Goal: Task Accomplishment & Management: Use online tool/utility

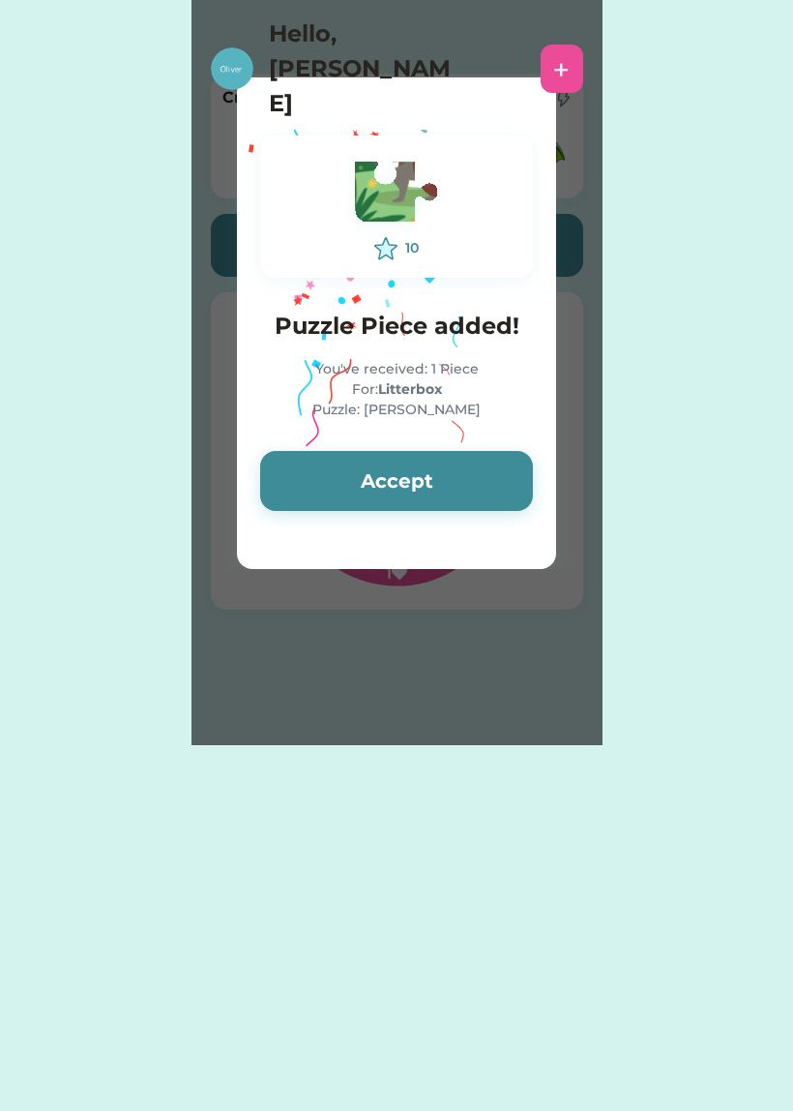
click at [456, 479] on button "Accept" at bounding box center [396, 481] width 273 height 60
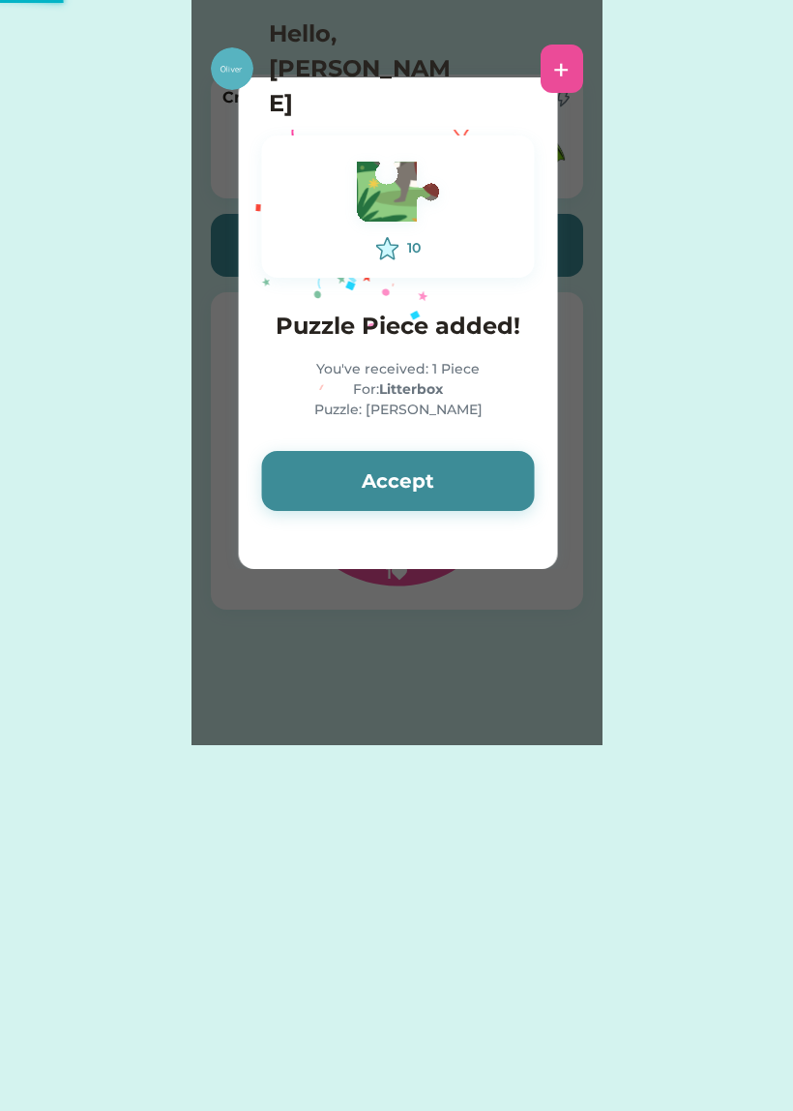
click at [465, 464] on button "Accept" at bounding box center [398, 481] width 273 height 60
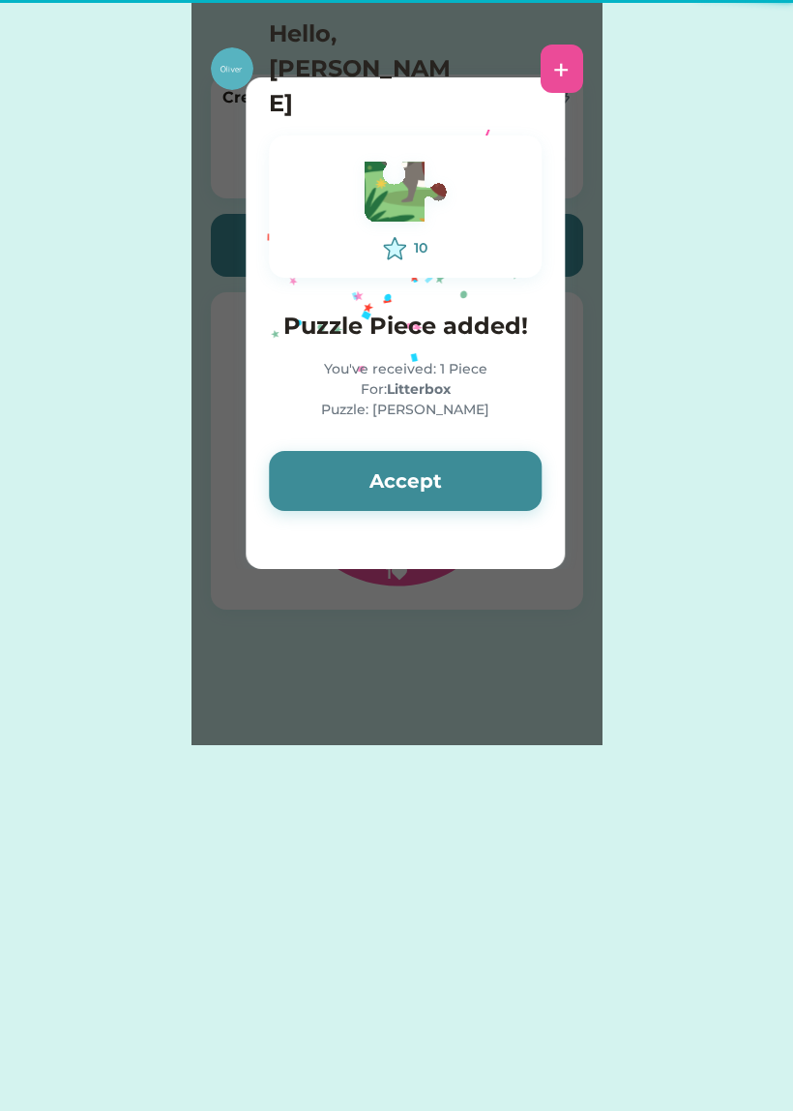
click at [460, 481] on button "Accept" at bounding box center [405, 481] width 273 height 60
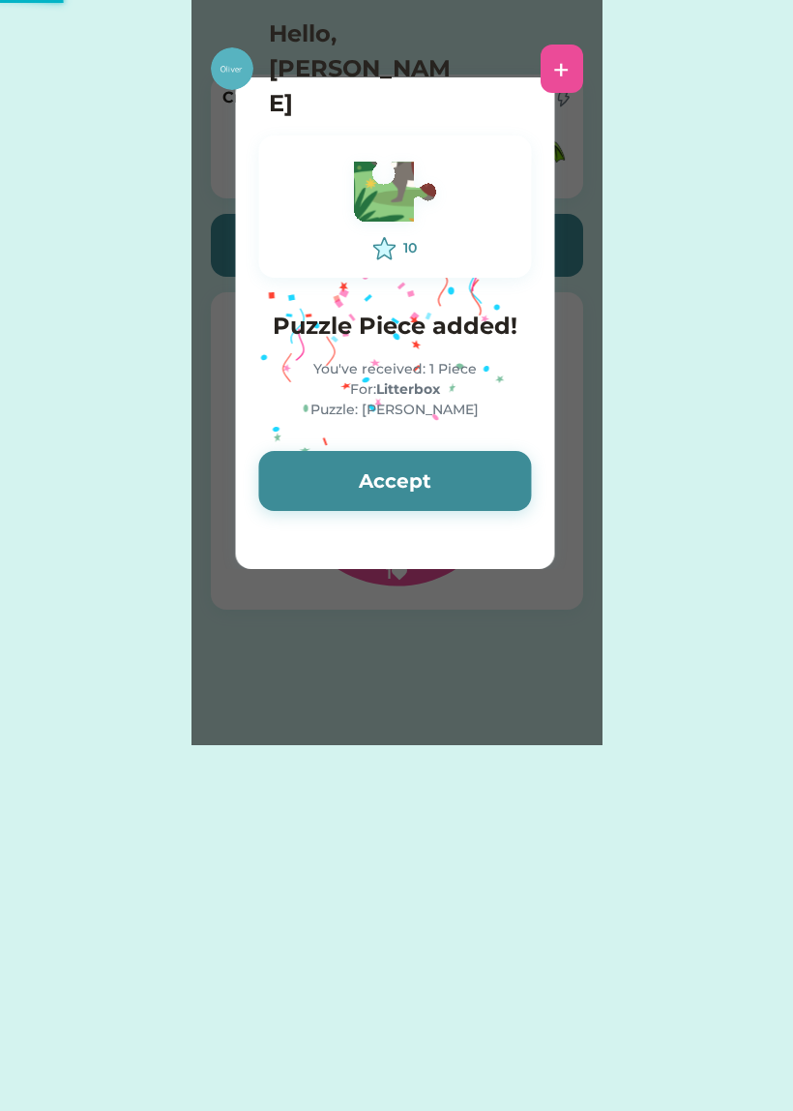
click at [459, 481] on button "Accept" at bounding box center [394, 481] width 273 height 60
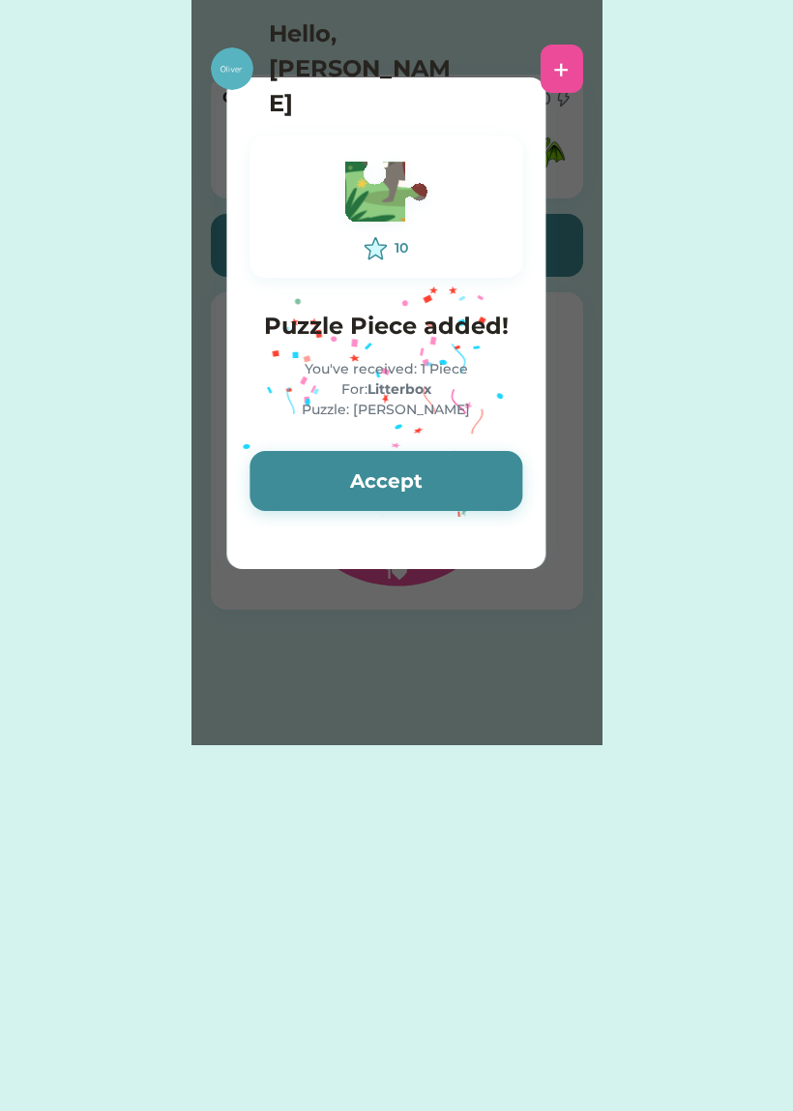
click at [450, 487] on button "Accept" at bounding box center [386, 481] width 273 height 60
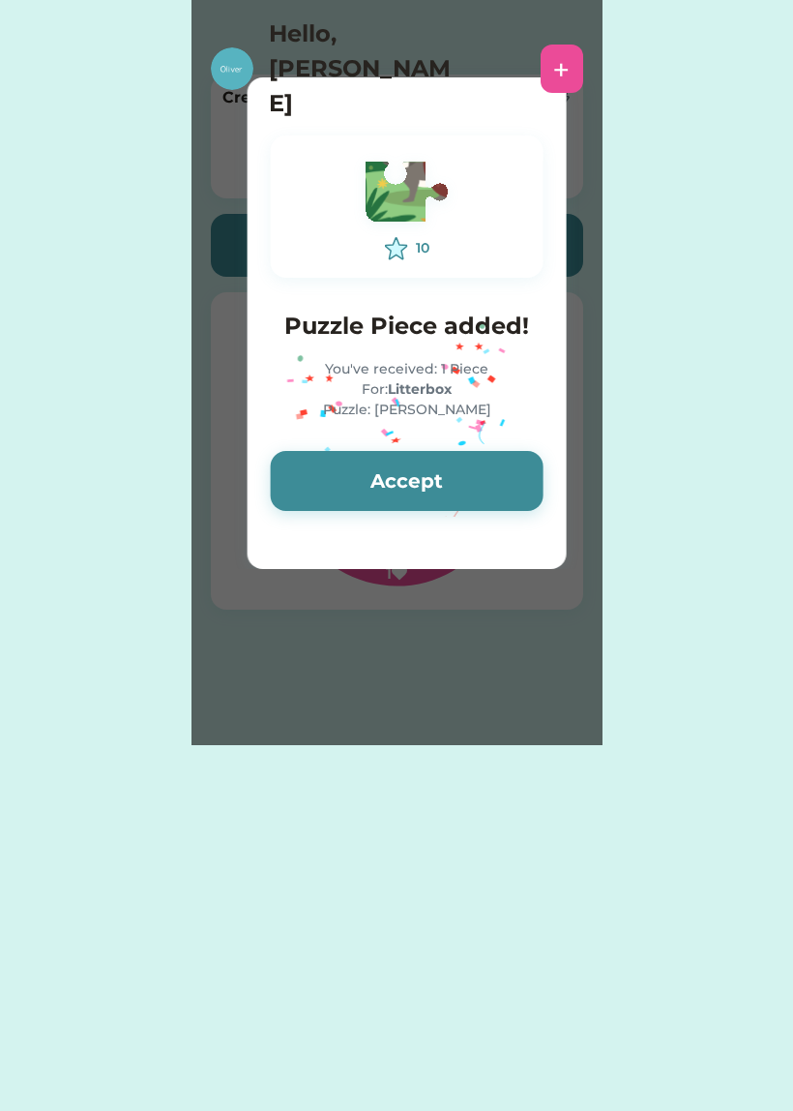
click at [473, 465] on button "Accept" at bounding box center [407, 481] width 273 height 60
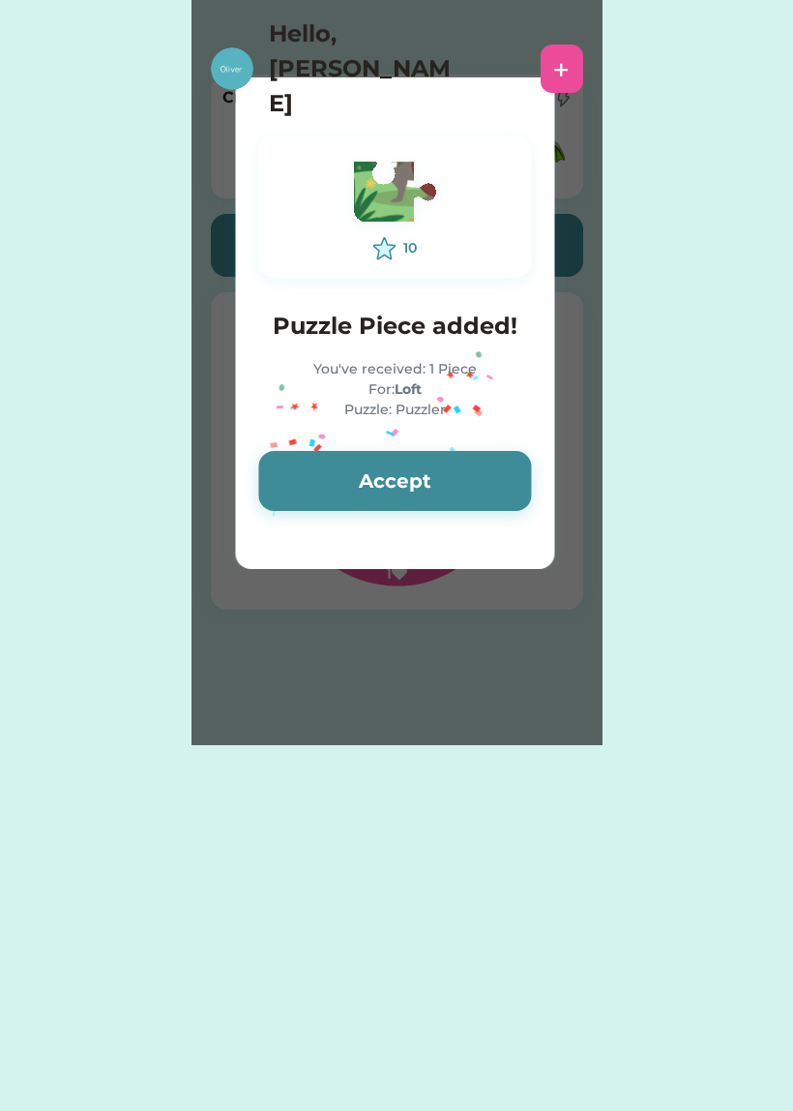
click at [466, 490] on button "Accept" at bounding box center [394, 481] width 273 height 60
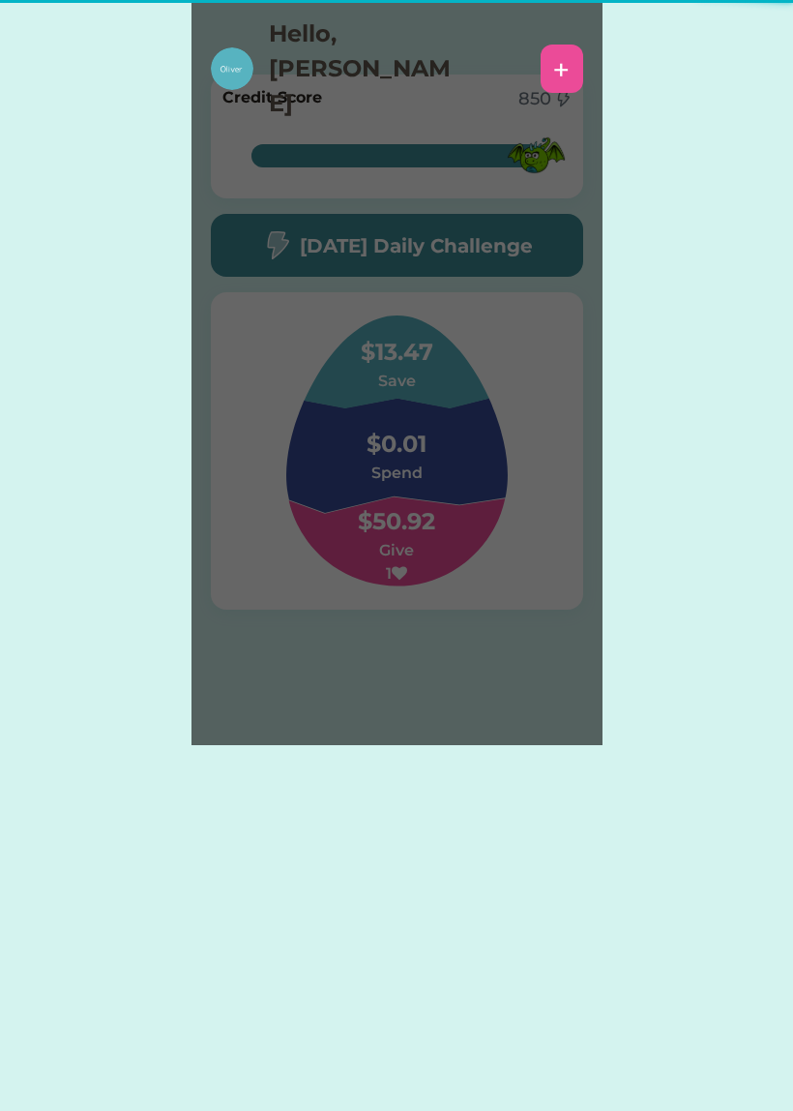
click at [458, 466] on h6 "Spend" at bounding box center [397, 473] width 194 height 23
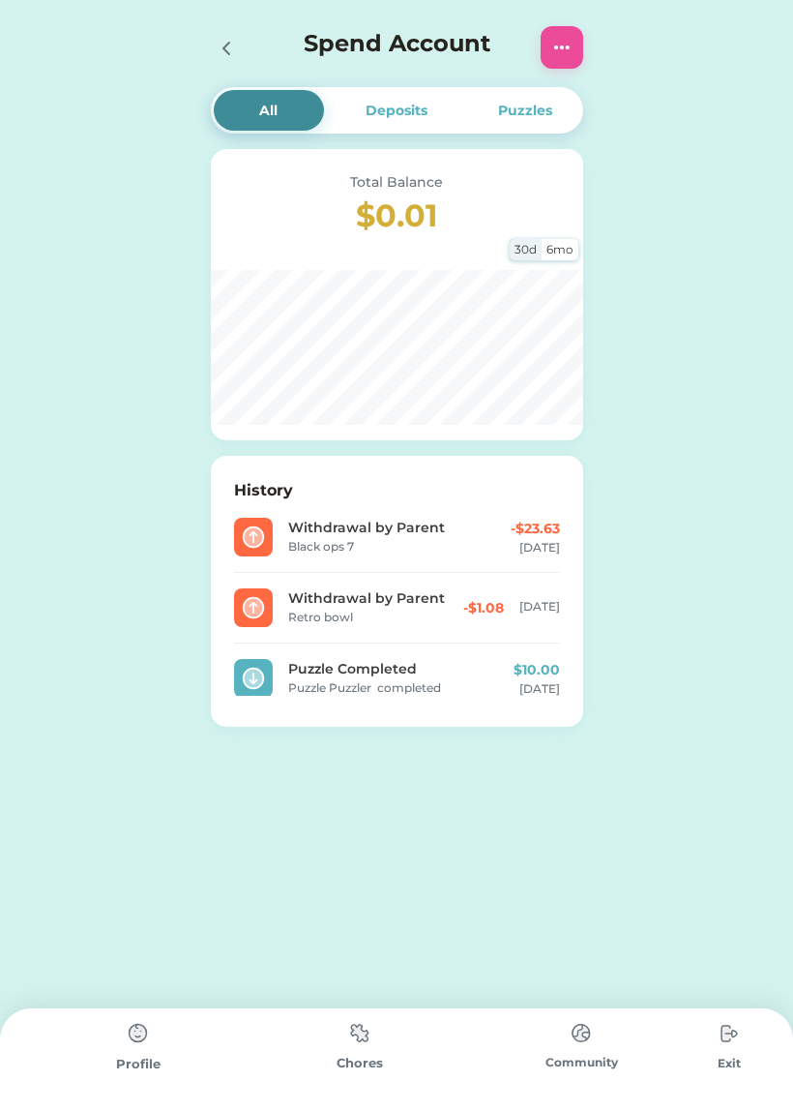
click at [369, 1035] on img at bounding box center [360, 1033] width 39 height 38
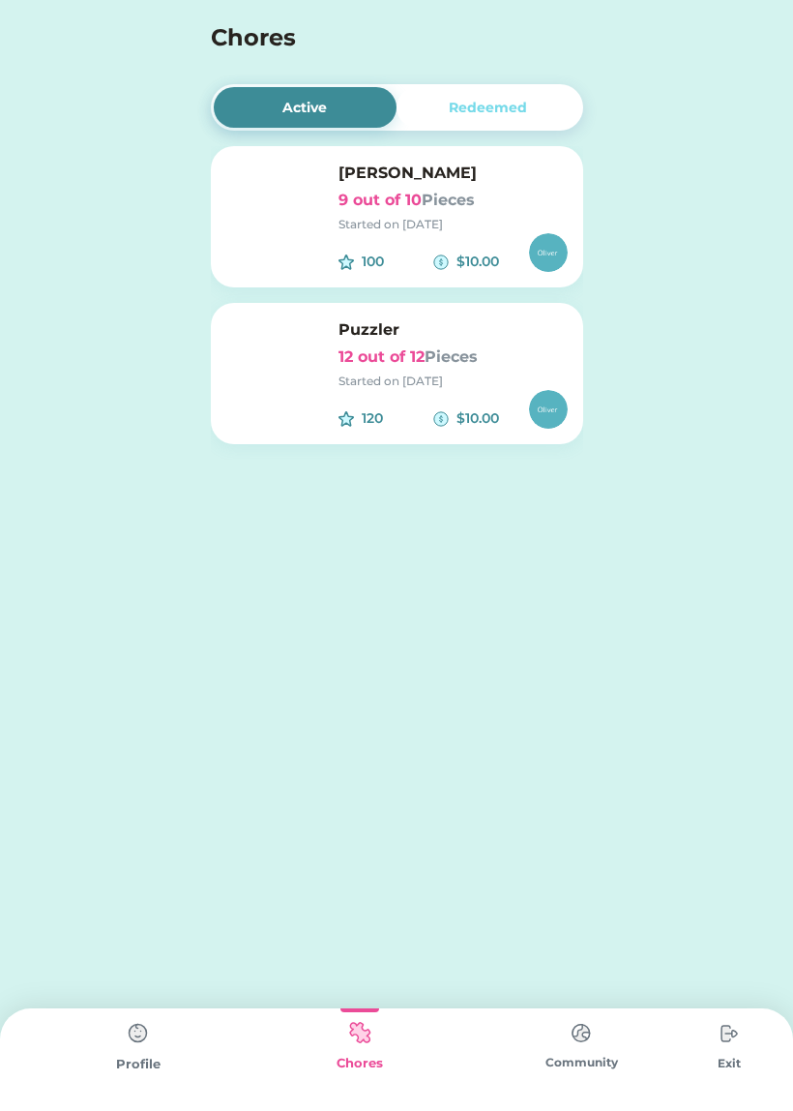
click at [142, 1031] on img at bounding box center [138, 1033] width 39 height 39
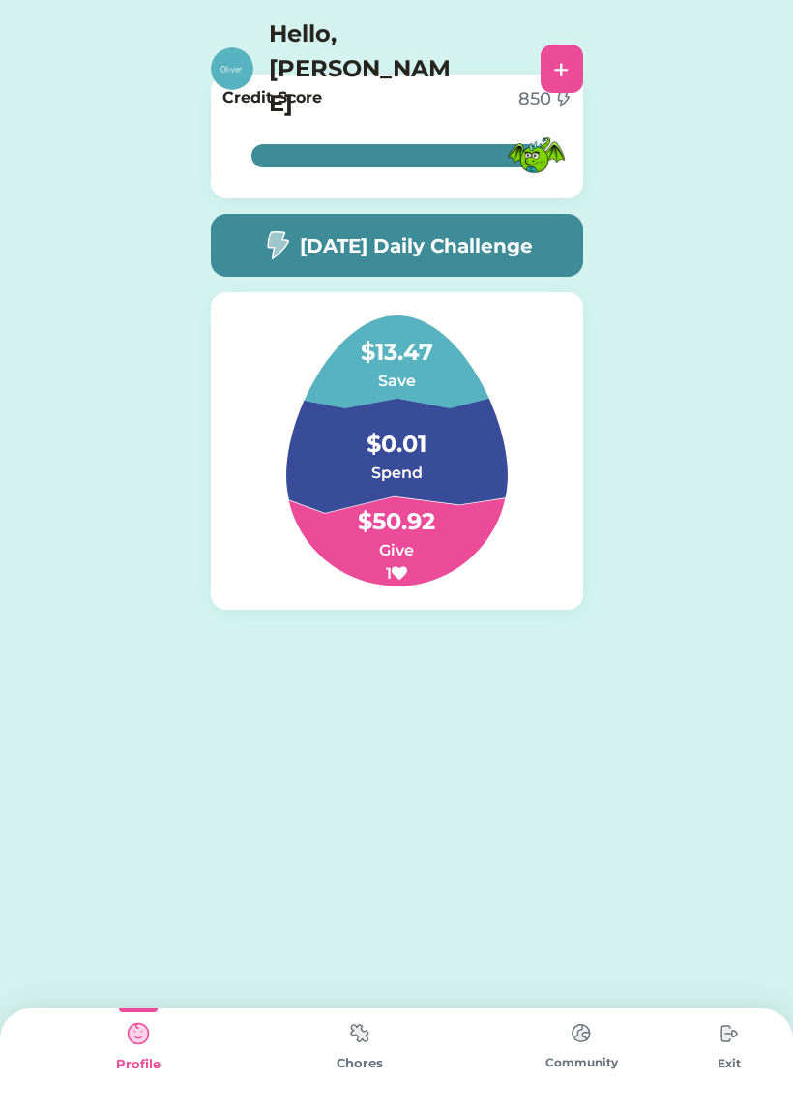
click at [354, 1064] on div "Chores" at bounding box center [360, 1063] width 222 height 19
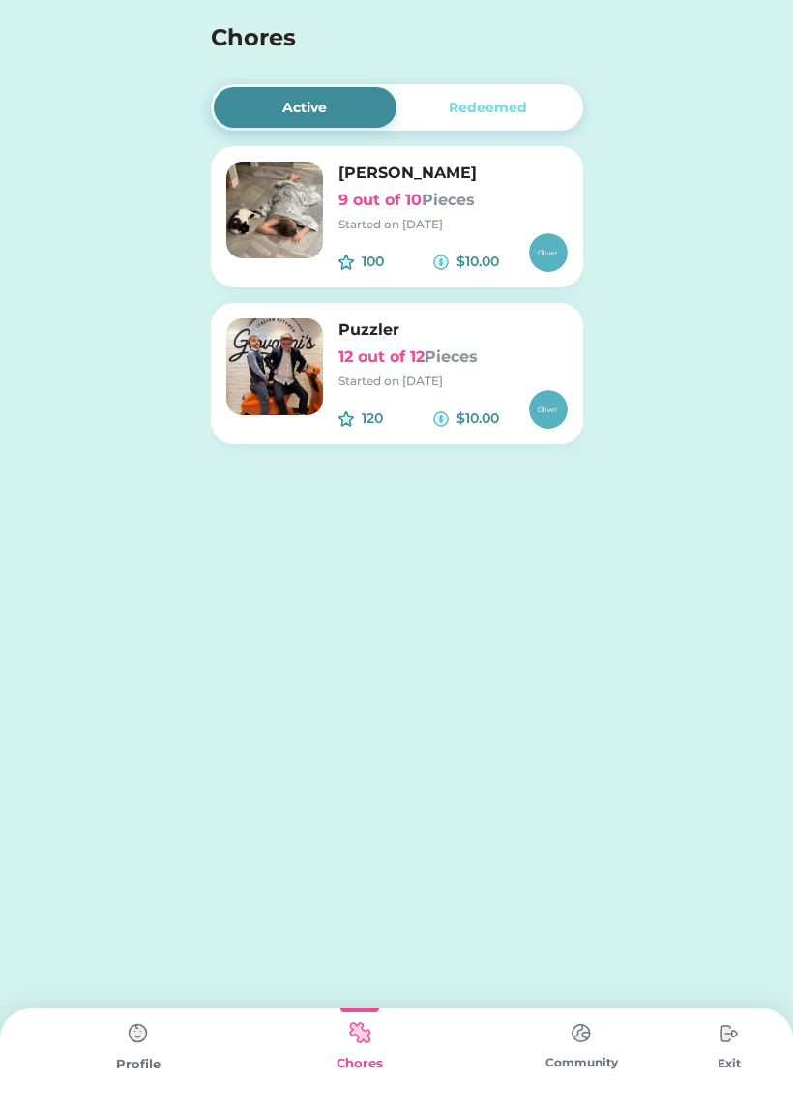
click at [419, 374] on div "Started on [DATE]" at bounding box center [453, 381] width 229 height 17
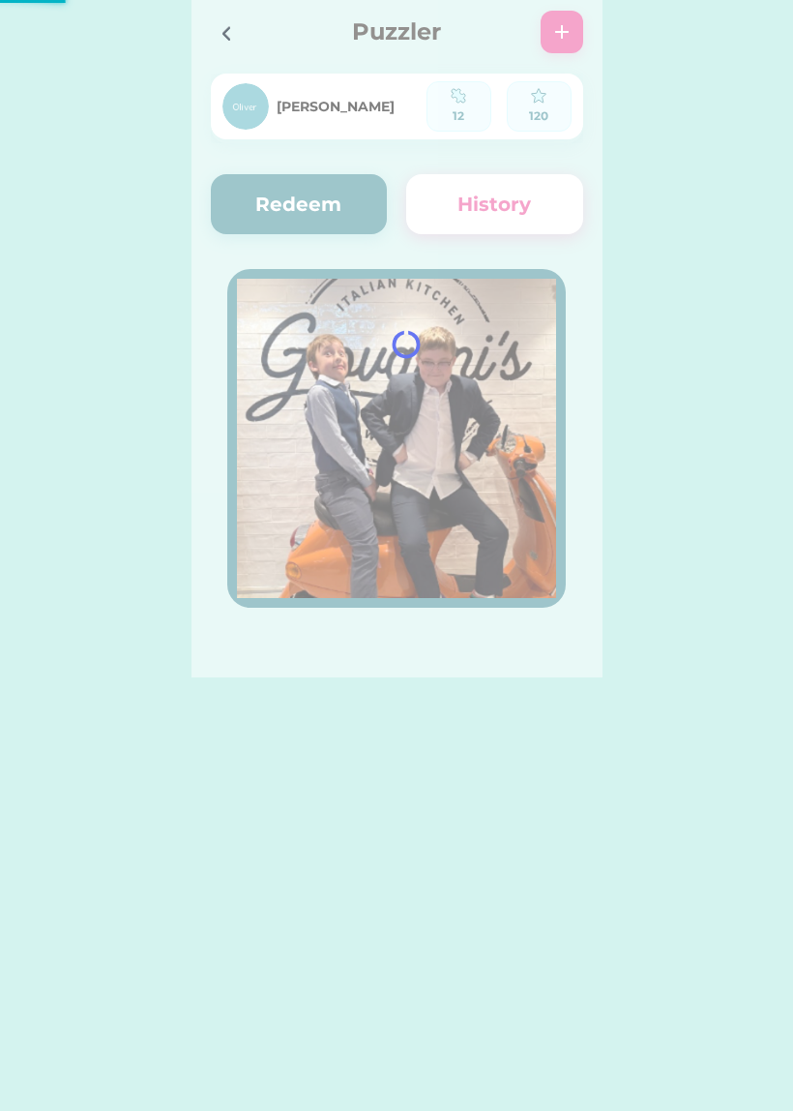
click at [351, 173] on div at bounding box center [397, 338] width 411 height 677
click at [284, 202] on div at bounding box center [397, 338] width 411 height 677
click at [308, 185] on div at bounding box center [397, 338] width 411 height 677
click at [279, 191] on div at bounding box center [397, 338] width 411 height 677
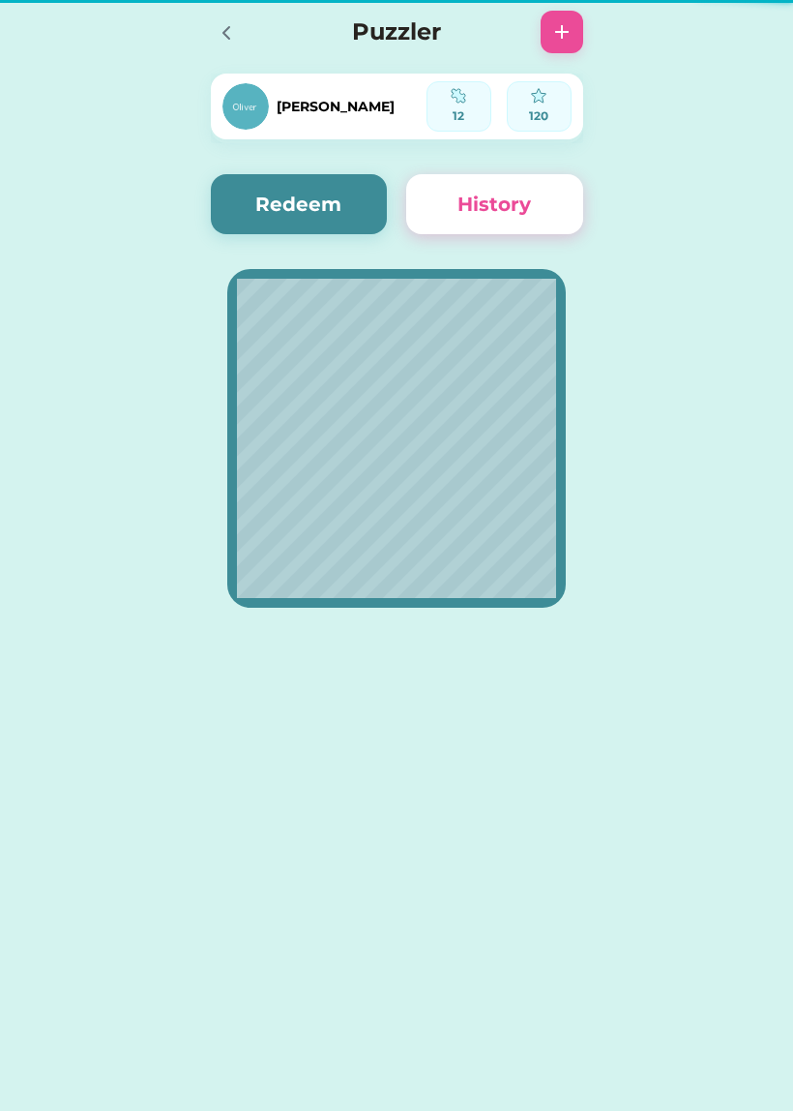
click at [299, 183] on button "Redeem" at bounding box center [299, 204] width 177 height 60
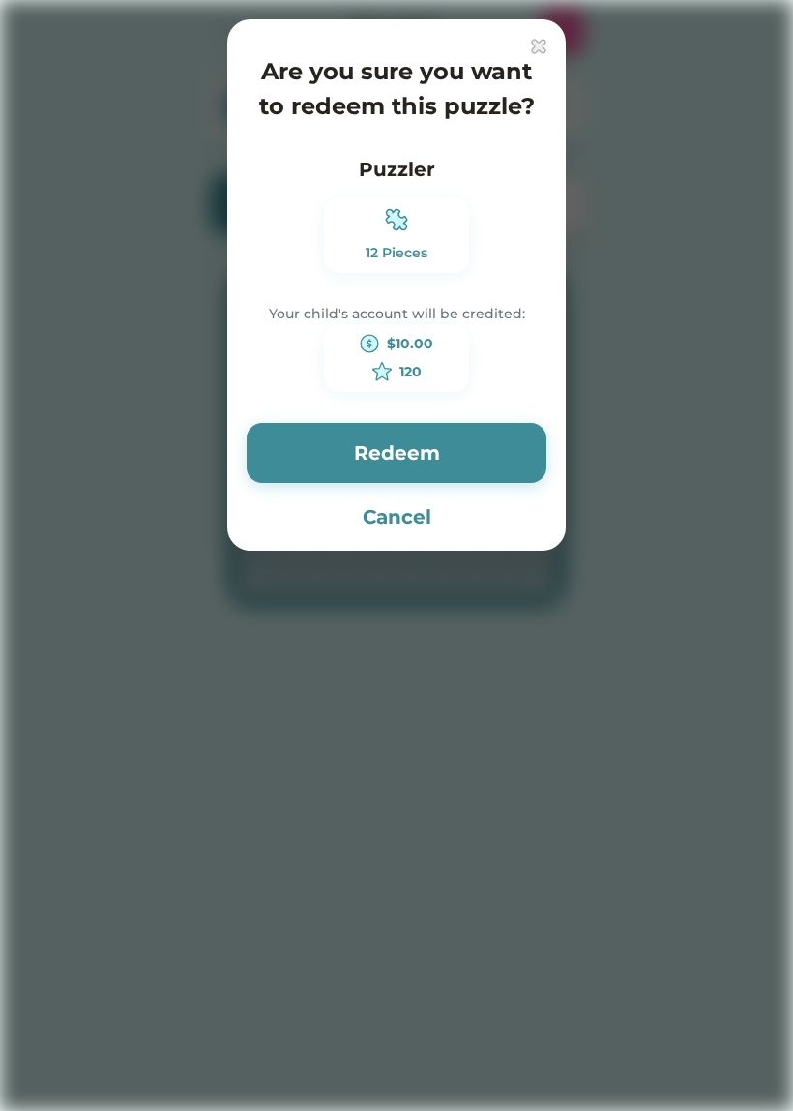
click at [459, 445] on button "Redeem" at bounding box center [397, 453] width 300 height 60
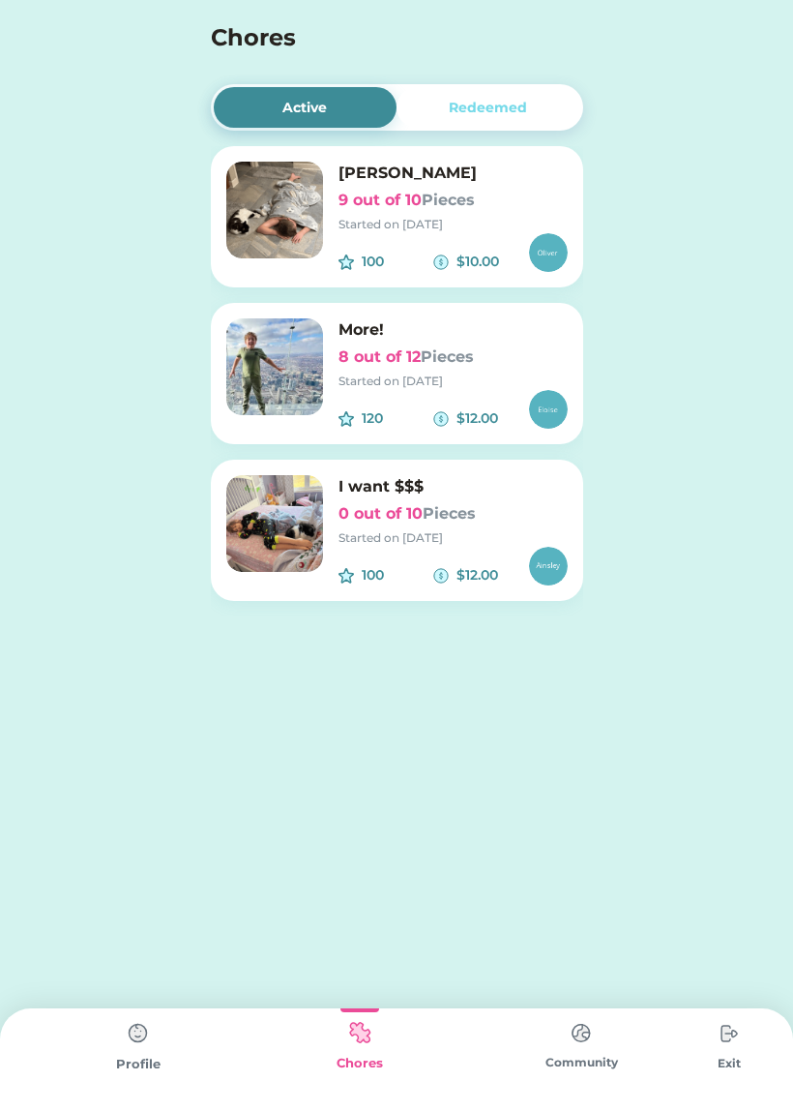
click at [496, 219] on div "Started on [DATE]" at bounding box center [453, 224] width 229 height 17
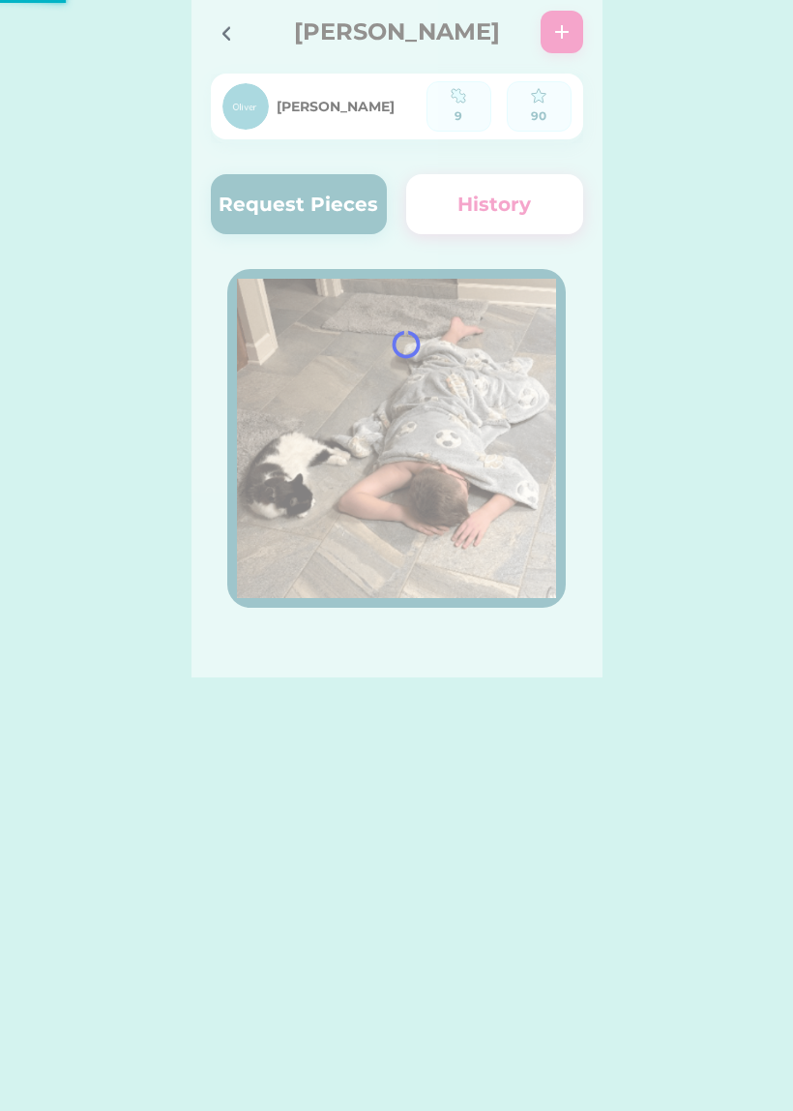
click at [316, 180] on div at bounding box center [397, 338] width 411 height 677
click at [312, 189] on button "Request Pieces" at bounding box center [299, 204] width 177 height 60
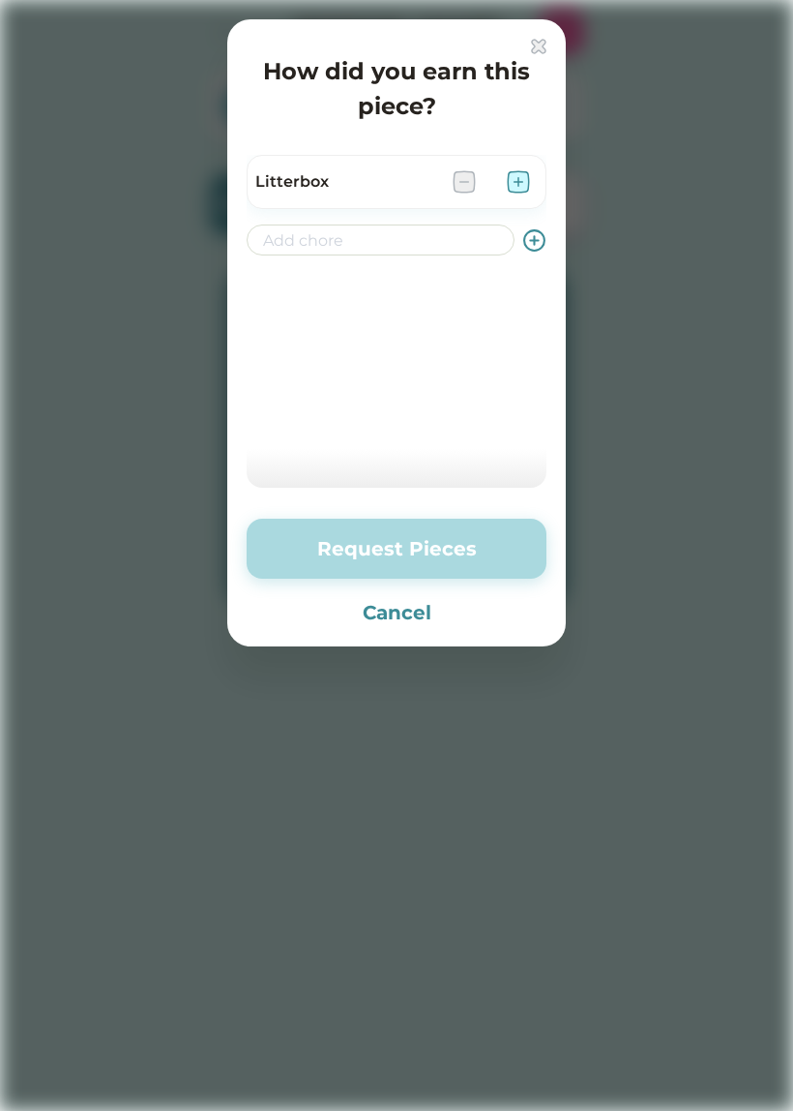
click at [534, 172] on div "Litterbox" at bounding box center [397, 182] width 300 height 54
click at [545, 173] on div "Litterbox" at bounding box center [397, 182] width 300 height 54
click at [501, 173] on div at bounding box center [491, 181] width 77 height 23
click at [492, 173] on div at bounding box center [491, 181] width 77 height 23
click at [516, 192] on img at bounding box center [518, 181] width 23 height 23
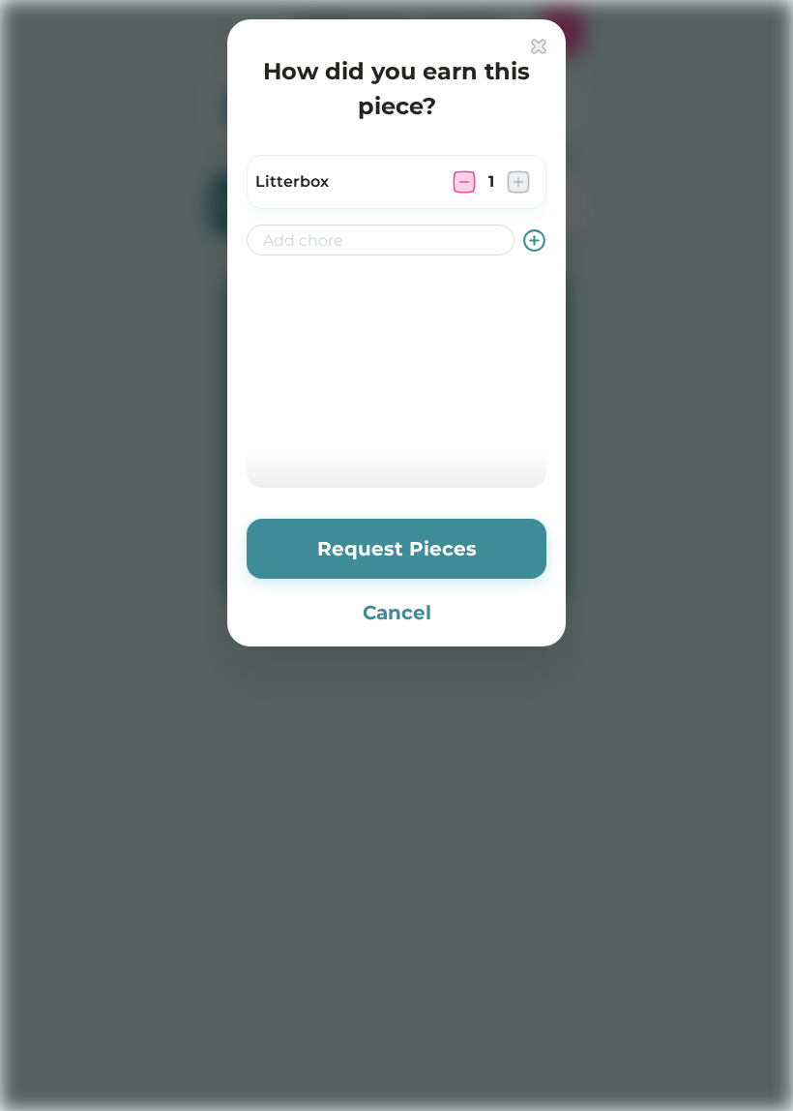
click at [510, 173] on img at bounding box center [518, 181] width 23 height 23
click at [456, 556] on button "Request Pieces" at bounding box center [397, 549] width 300 height 60
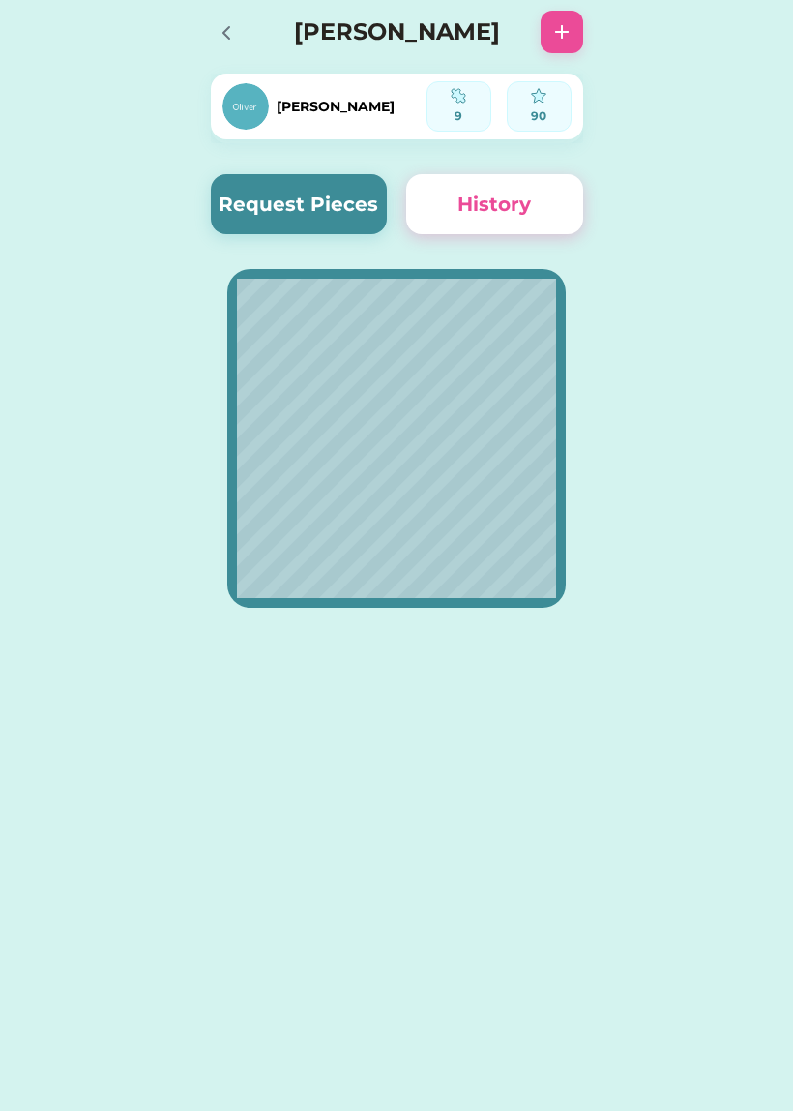
click at [217, 25] on icon at bounding box center [226, 32] width 23 height 23
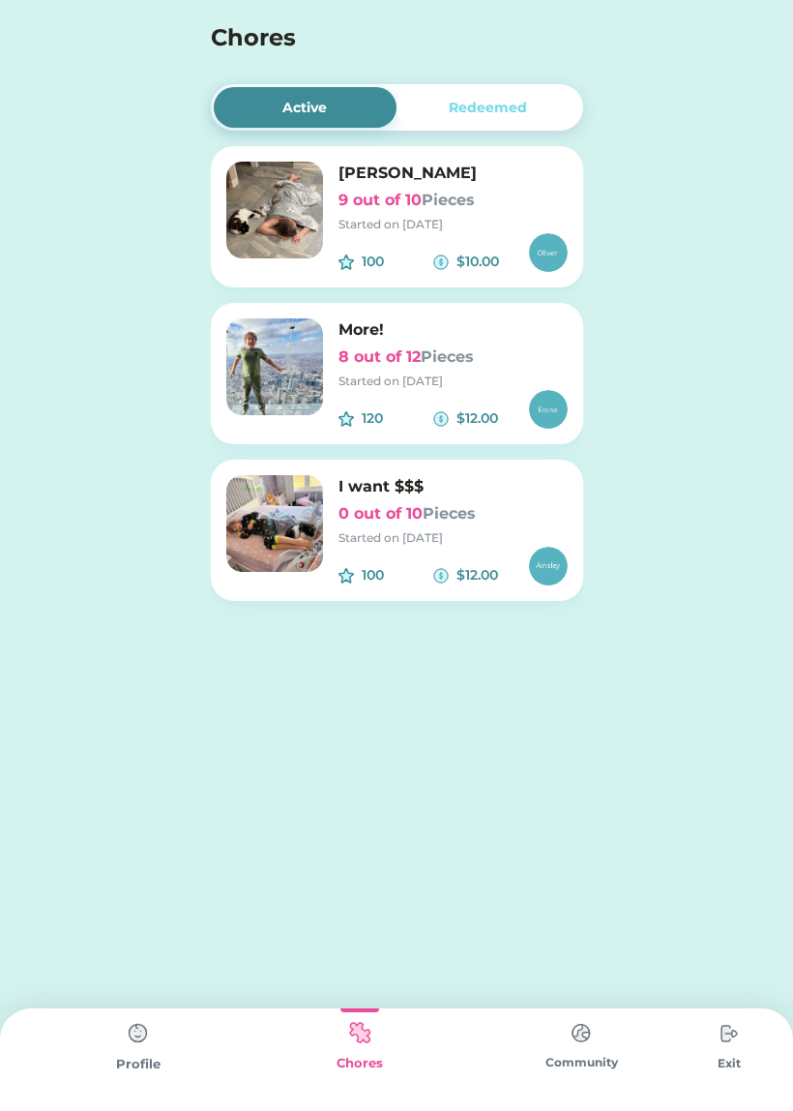
click at [155, 1020] on img at bounding box center [138, 1033] width 39 height 39
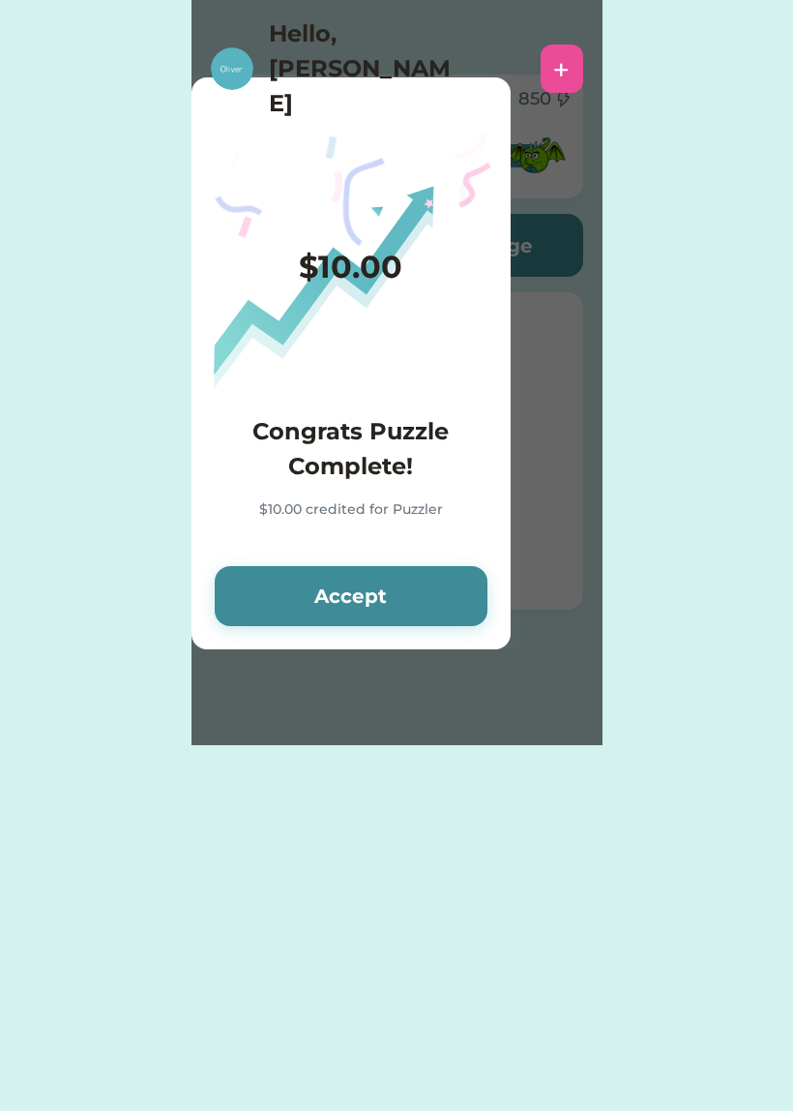
click at [411, 623] on button "Accept" at bounding box center [351, 596] width 273 height 60
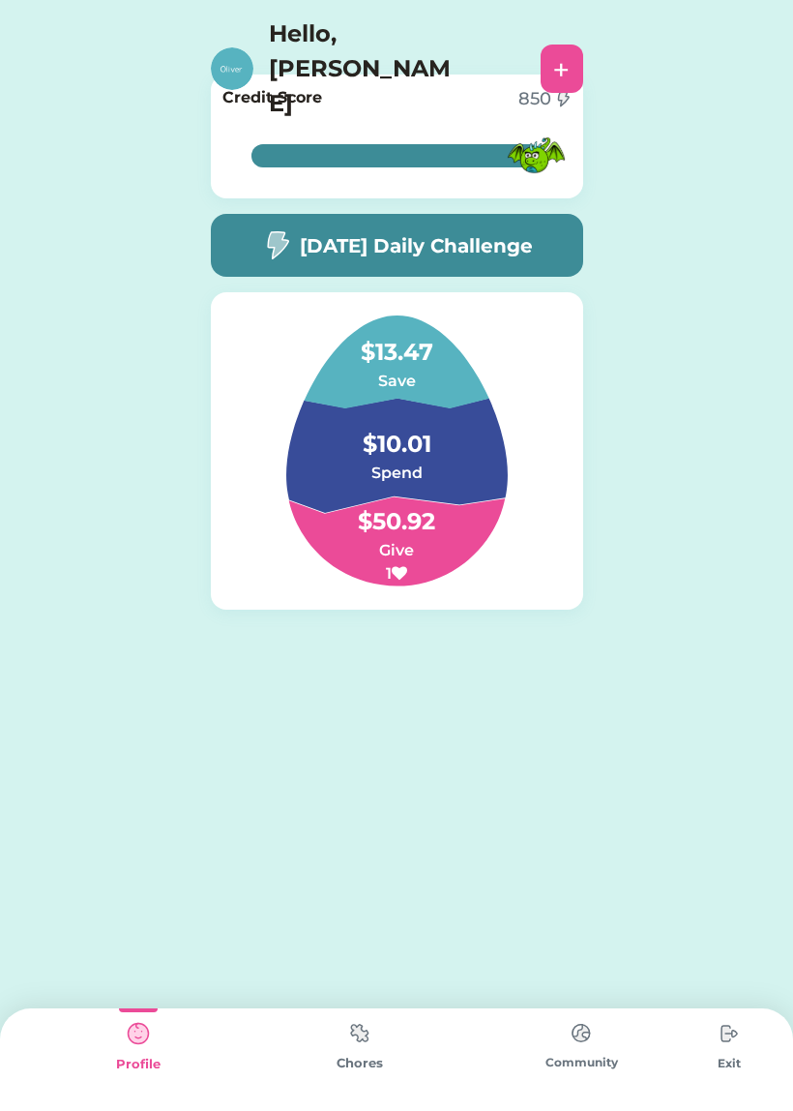
click at [367, 1064] on div "Chores" at bounding box center [360, 1063] width 222 height 19
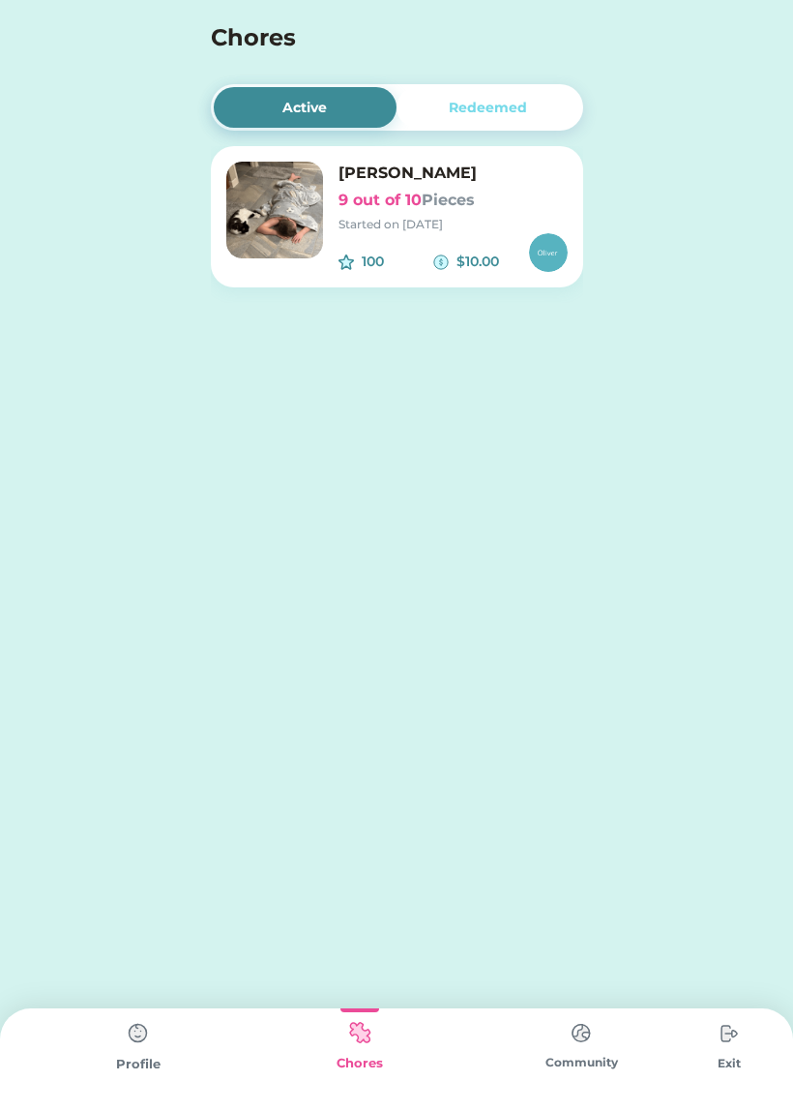
click at [531, 99] on div "Redeemed" at bounding box center [489, 107] width 184 height 41
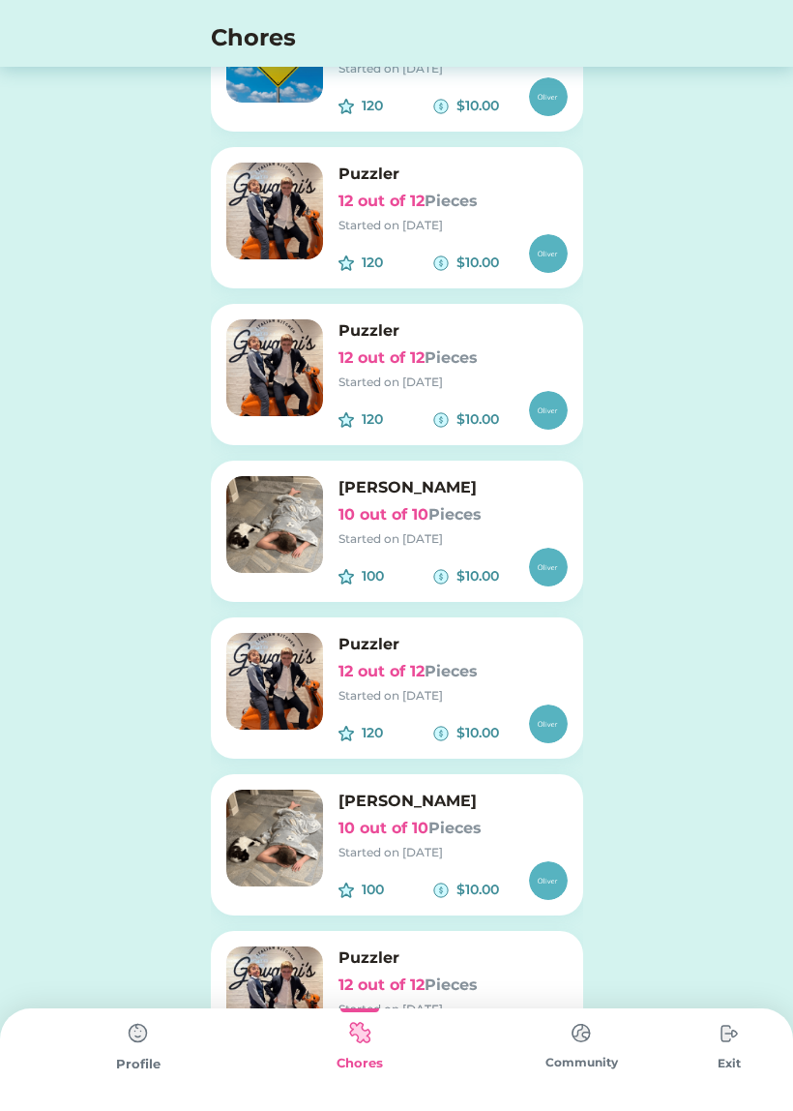
scroll to position [2263, 0]
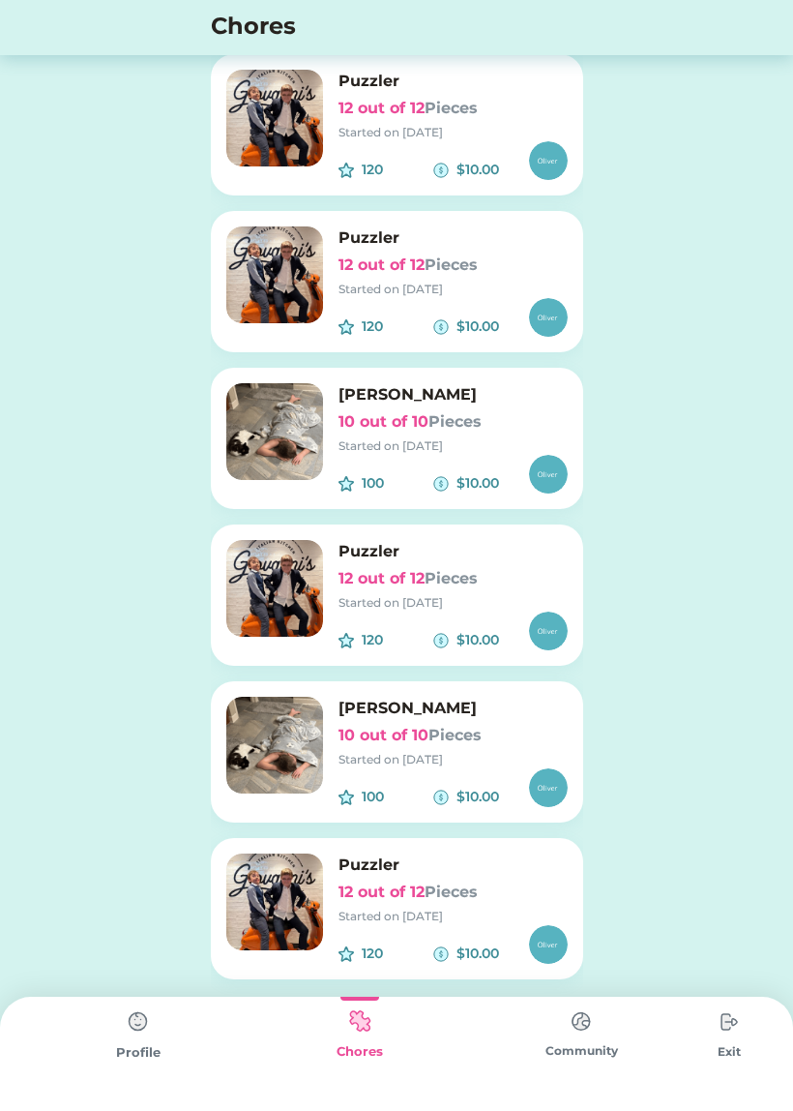
click at [146, 1062] on div "Profile" at bounding box center [138, 1059] width 222 height 103
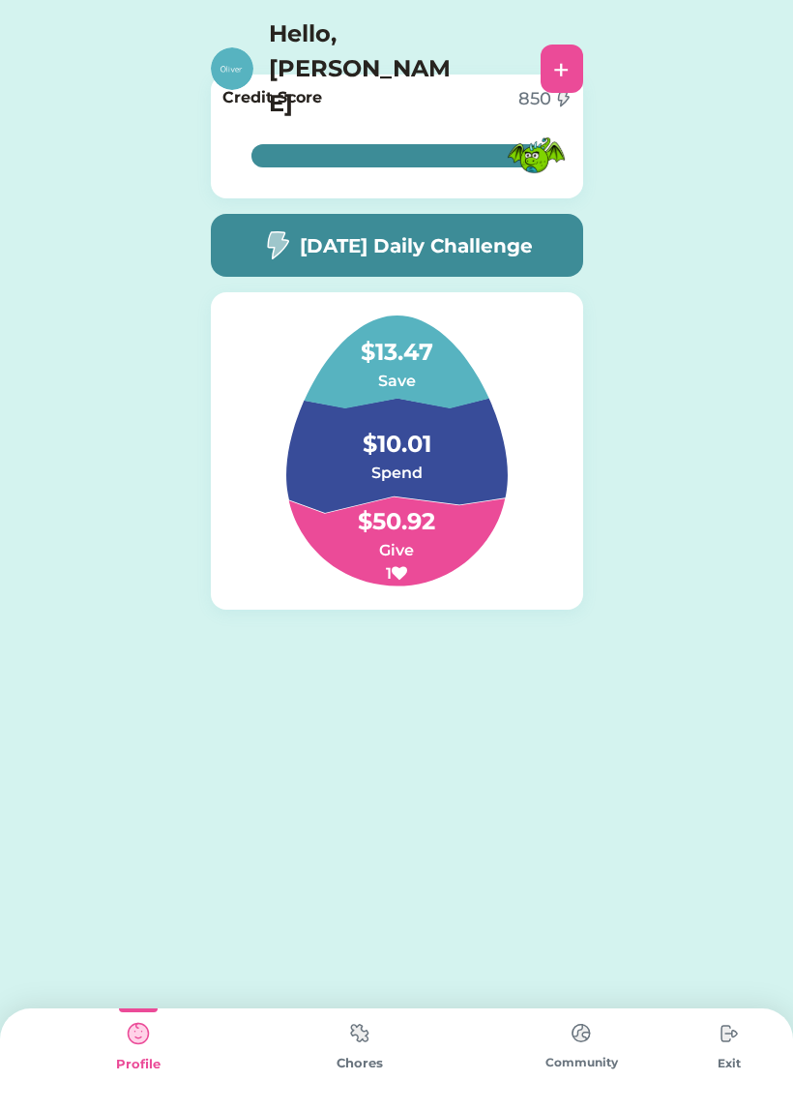
click at [383, 1077] on div "Chores" at bounding box center [360, 1059] width 222 height 103
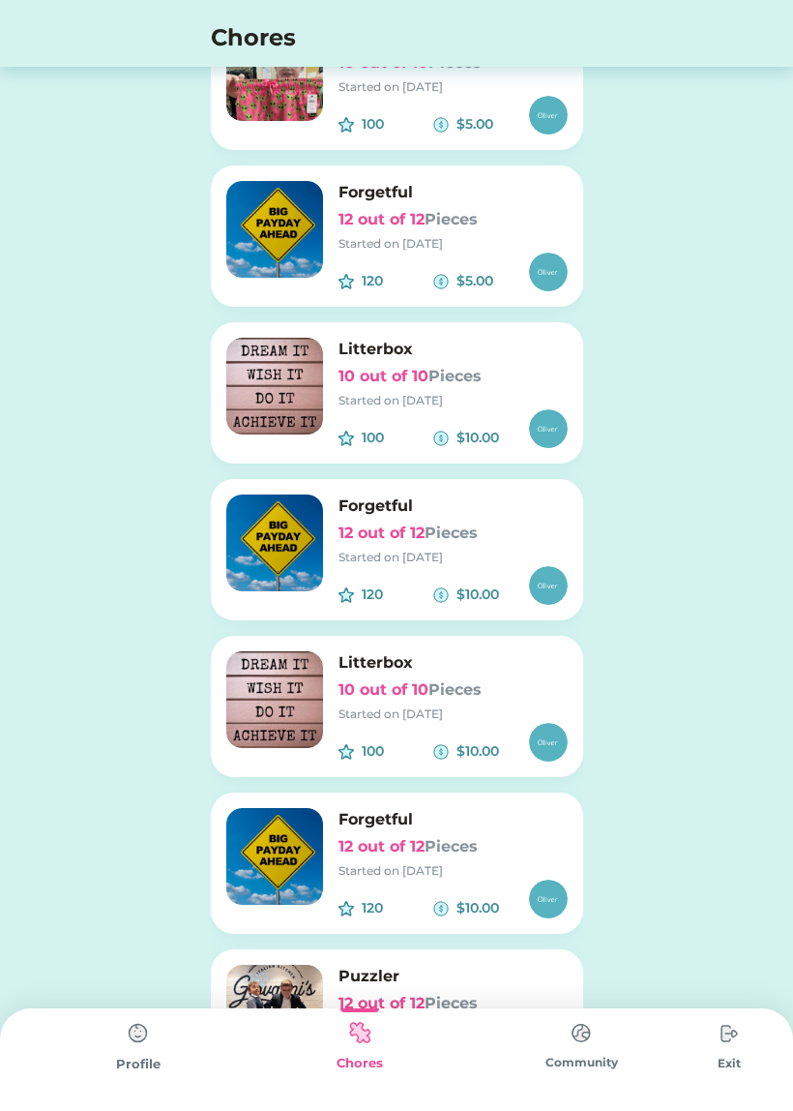
scroll to position [2208, 0]
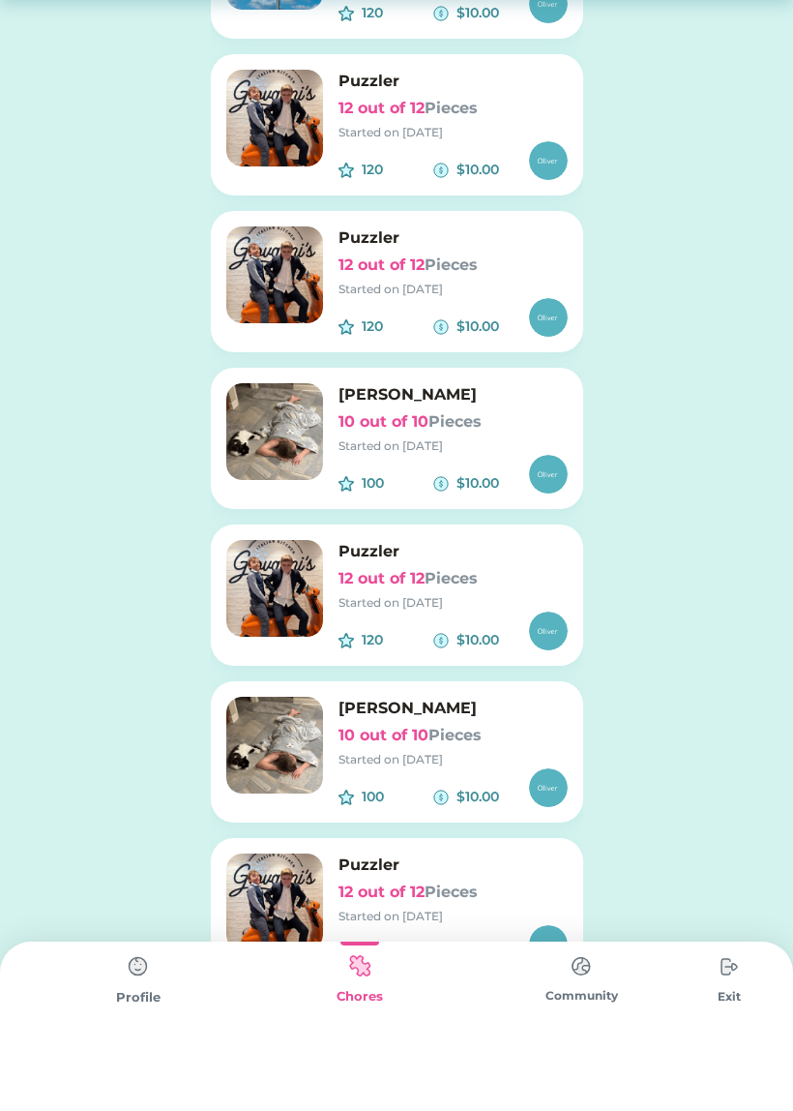
click at [128, 1043] on div "Profile" at bounding box center [138, 1059] width 222 height 103
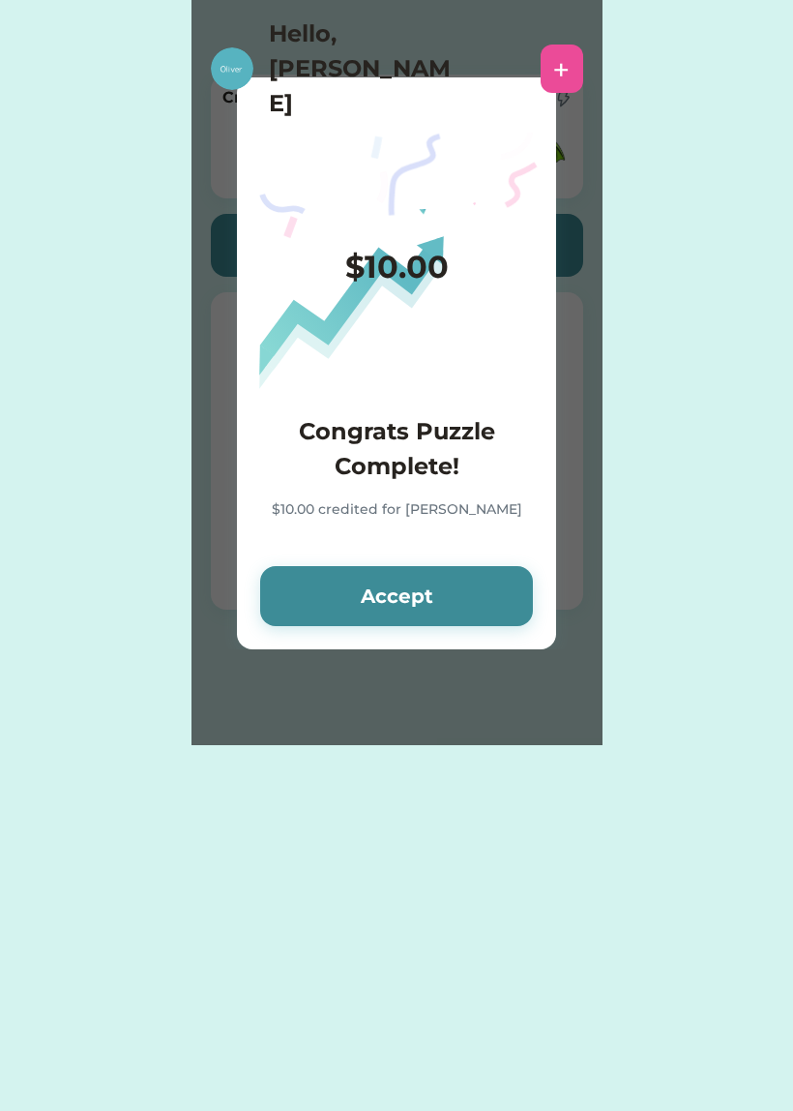
click at [445, 581] on button "Accept" at bounding box center [396, 596] width 273 height 60
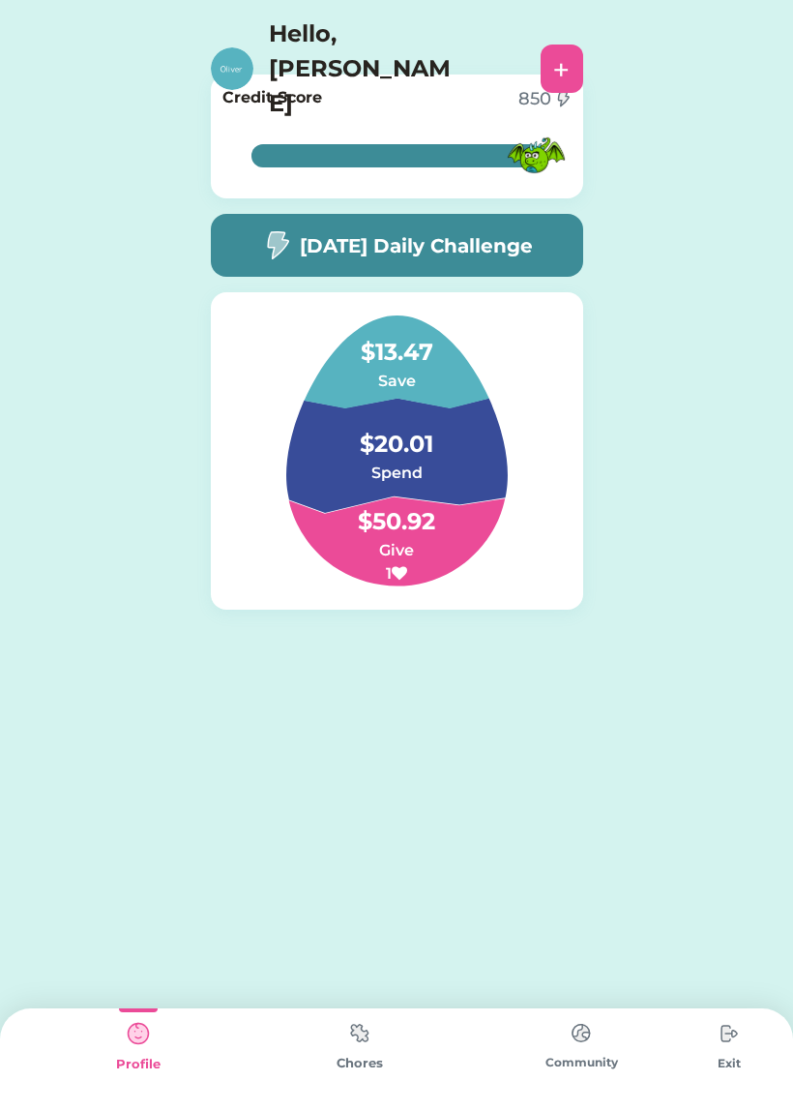
click at [351, 1051] on img at bounding box center [360, 1033] width 39 height 38
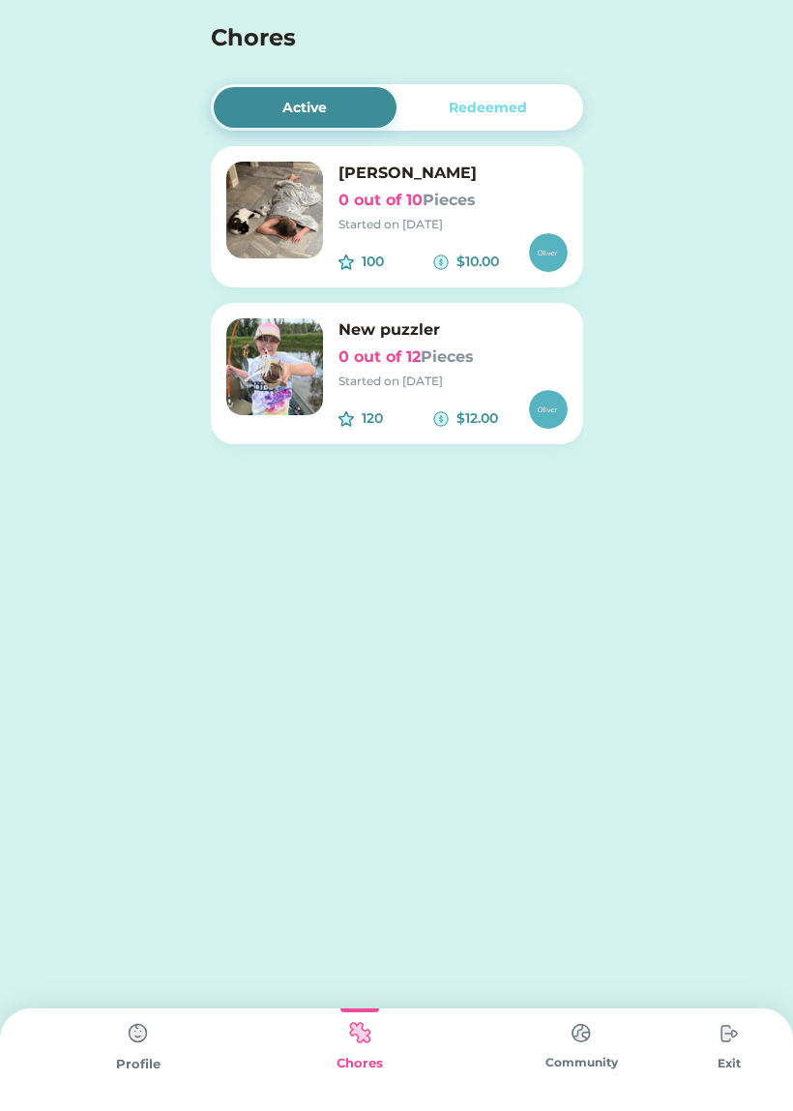
click at [443, 336] on h6 "New puzzler" at bounding box center [453, 329] width 229 height 23
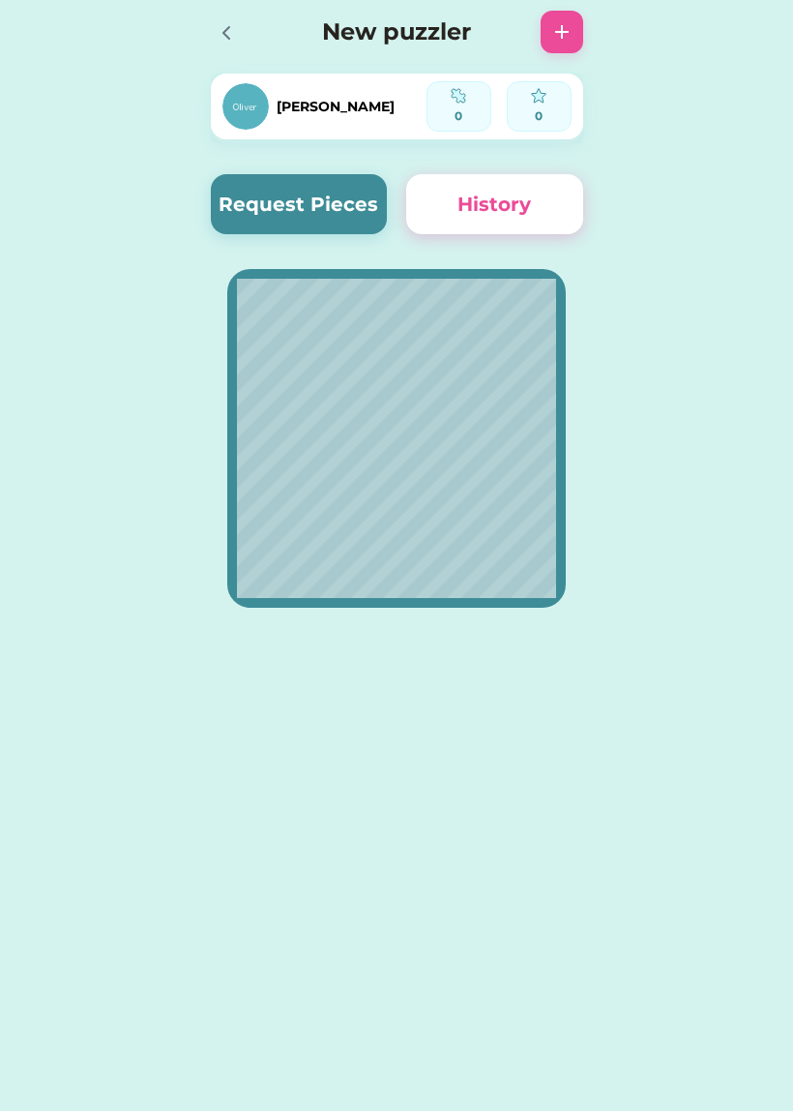
click at [230, 36] on icon at bounding box center [226, 32] width 23 height 23
